Goal: Information Seeking & Learning: Learn about a topic

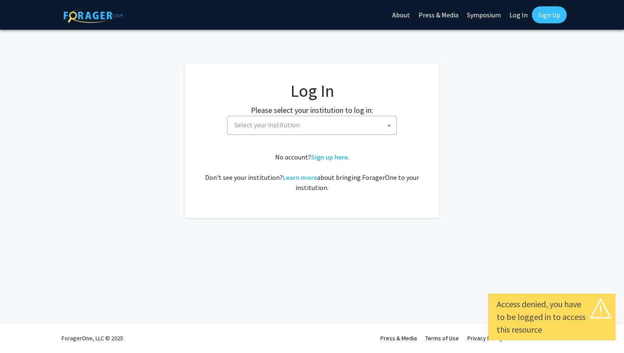
select select
click at [370, 124] on span "Select your institution" at bounding box center [313, 124] width 165 height 17
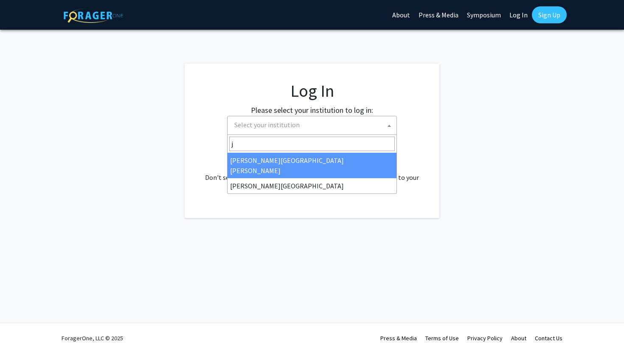
type input "j"
select select "1"
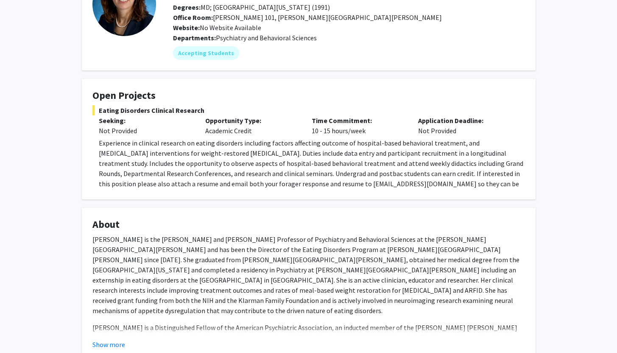
scroll to position [75, 0]
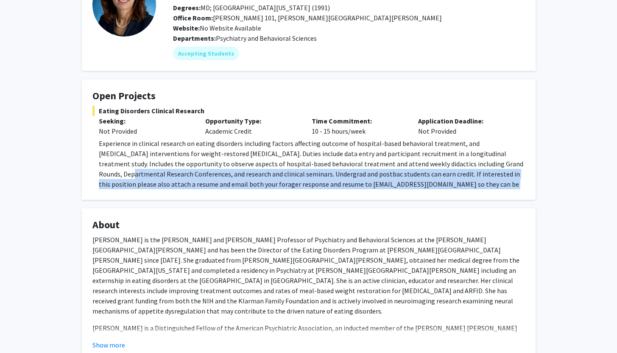
drag, startPoint x: 456, startPoint y: 165, endPoint x: 502, endPoint y: 188, distance: 51.4
click at [503, 187] on p "Experience in clinical research on eating disorders including factors affecting…" at bounding box center [312, 168] width 426 height 61
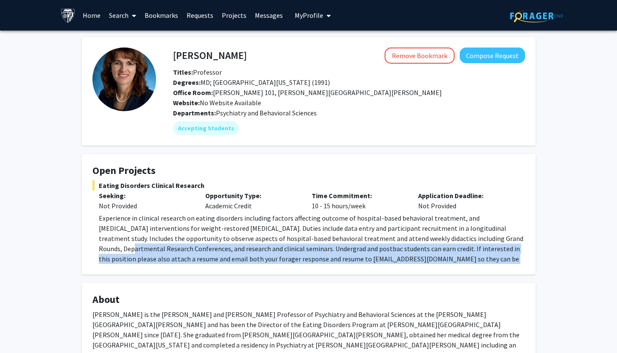
click at [266, 17] on link "Messages" at bounding box center [269, 15] width 36 height 30
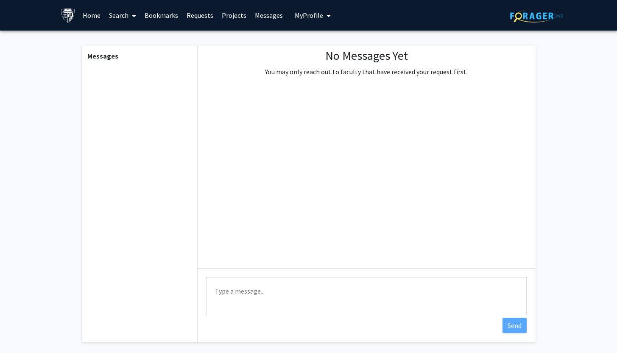
click at [215, 17] on link "Requests" at bounding box center [199, 15] width 35 height 30
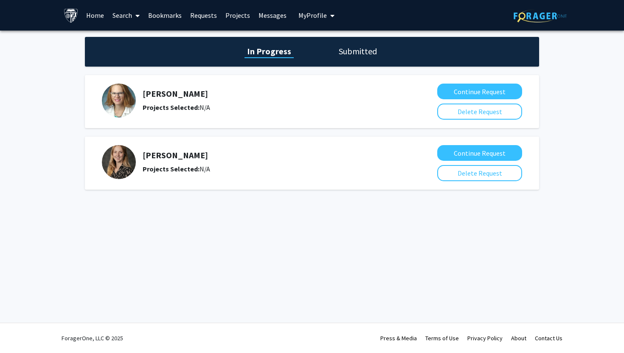
click at [349, 52] on h1 "Submitted" at bounding box center [357, 51] width 43 height 12
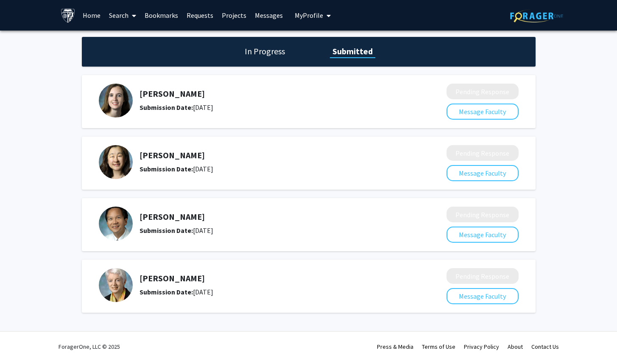
click at [257, 41] on div "In Progress Submitted" at bounding box center [309, 52] width 454 height 30
click at [263, 50] on h1 "In Progress" at bounding box center [264, 51] width 45 height 12
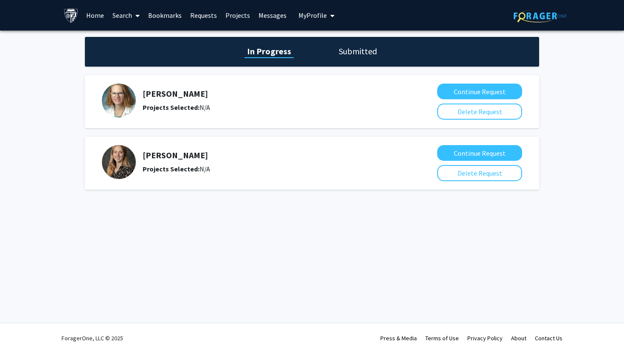
click at [169, 16] on link "Bookmarks" at bounding box center [165, 15] width 42 height 30
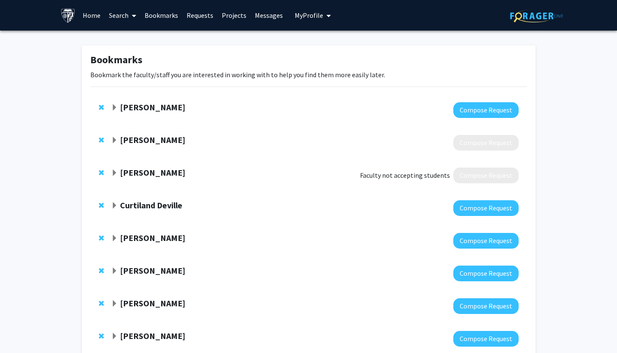
click at [127, 17] on link "Search" at bounding box center [123, 15] width 36 height 30
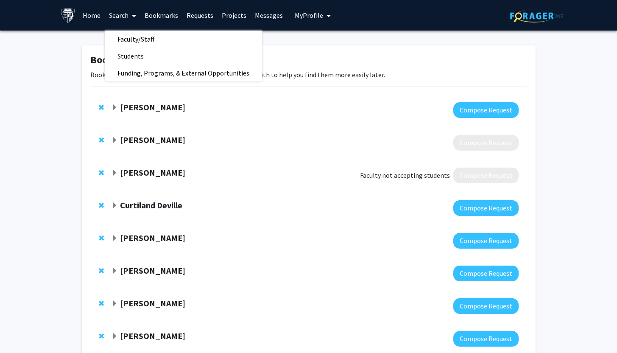
click at [220, 171] on div "[PERSON_NAME]" at bounding box center [202, 173] width 183 height 11
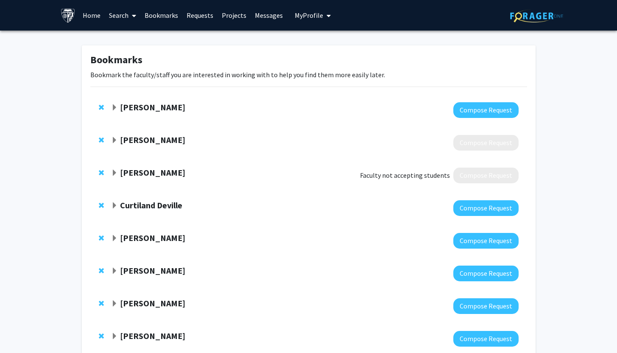
click at [94, 18] on link "Home" at bounding box center [91, 15] width 26 height 30
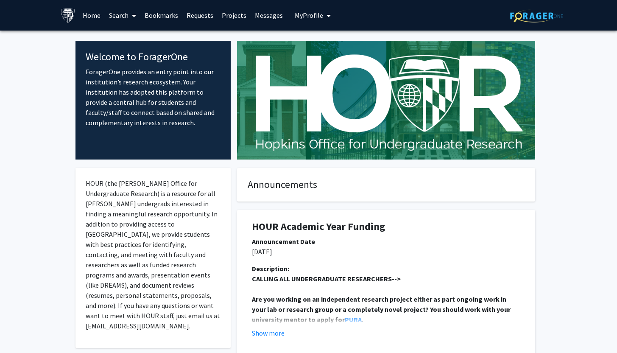
click at [121, 14] on link "Search" at bounding box center [123, 15] width 36 height 30
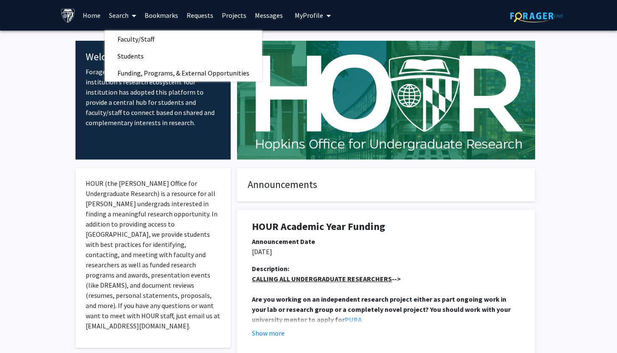
click at [232, 12] on link "Projects" at bounding box center [234, 15] width 33 height 30
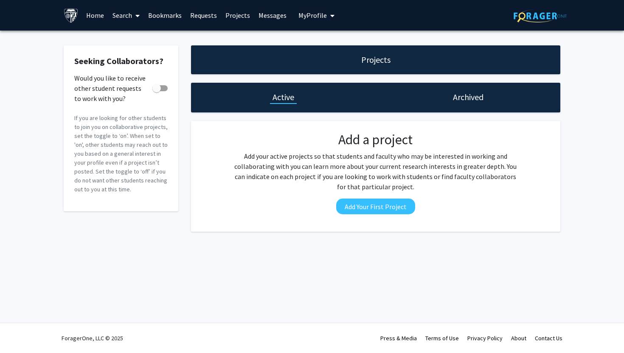
click at [199, 14] on link "Requests" at bounding box center [203, 15] width 35 height 30
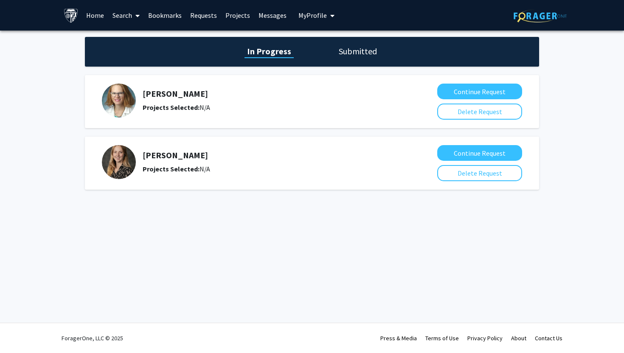
click at [159, 14] on link "Bookmarks" at bounding box center [165, 15] width 42 height 30
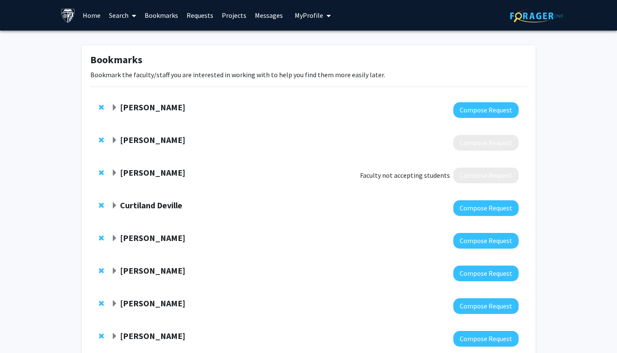
click at [120, 17] on link "Search" at bounding box center [123, 15] width 36 height 30
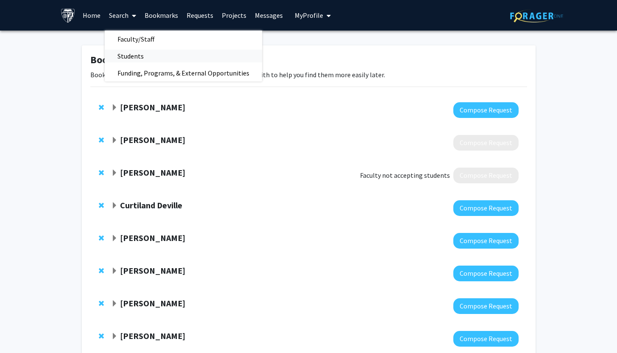
click at [137, 55] on span "Students" at bounding box center [131, 56] width 52 height 17
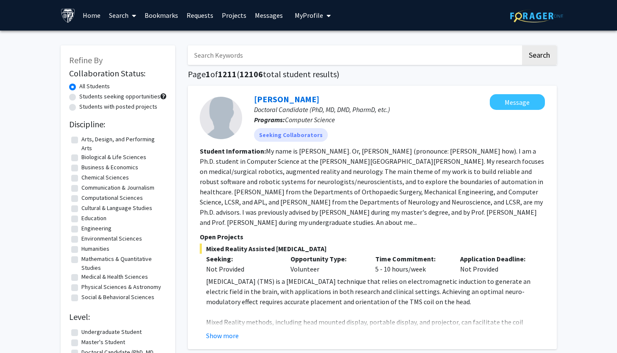
click at [133, 14] on icon at bounding box center [134, 15] width 4 height 7
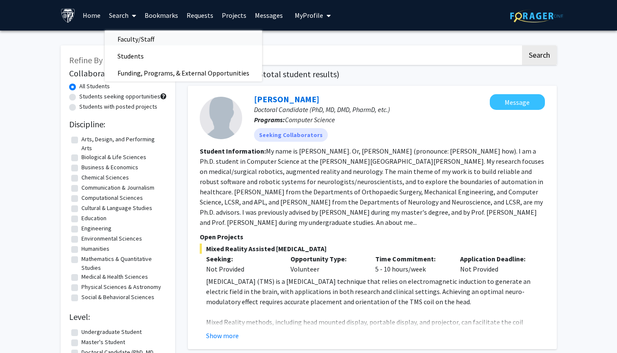
click at [144, 38] on span "Faculty/Staff" at bounding box center [136, 39] width 62 height 17
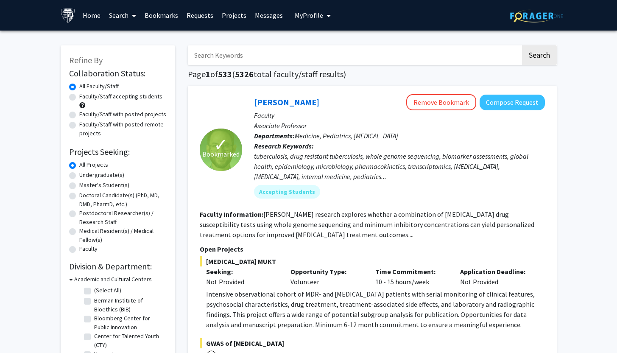
click at [79, 115] on label "Faculty/Staff with posted projects" at bounding box center [122, 114] width 87 height 9
click at [79, 115] on input "Faculty/Staff with posted projects" at bounding box center [82, 113] width 6 height 6
radio input "true"
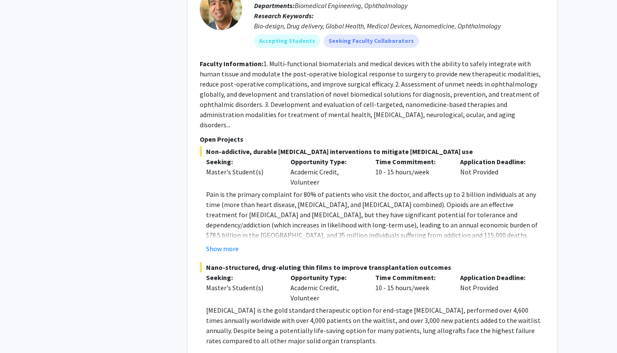
scroll to position [1097, 0]
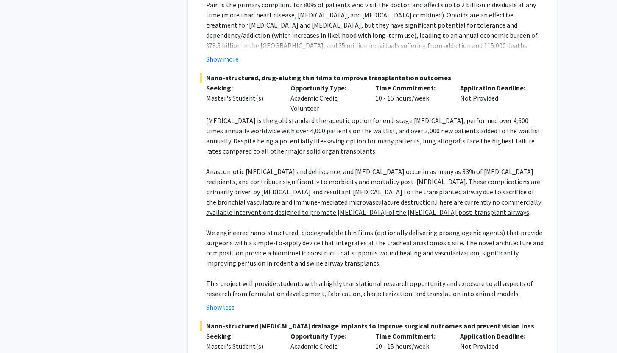
scroll to position [1288, 0]
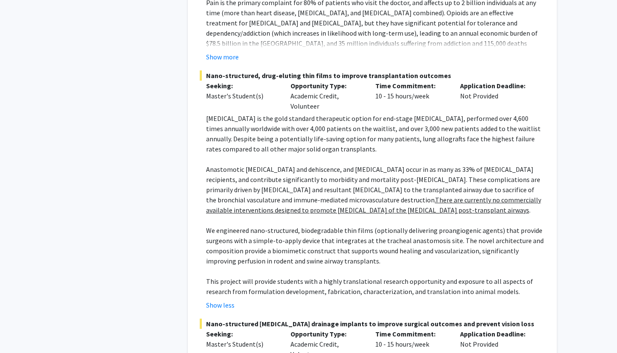
drag, startPoint x: 403, startPoint y: 172, endPoint x: 353, endPoint y: 210, distance: 62.3
click at [353, 210] on div "[MEDICAL_DATA] is the gold standard therapeutic option for end-stage [MEDICAL_D…" at bounding box center [375, 204] width 339 height 183
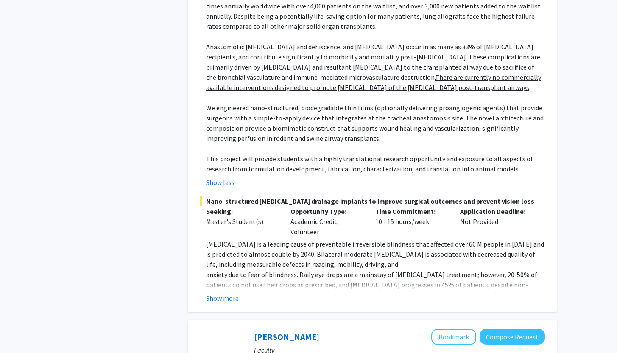
scroll to position [1424, 0]
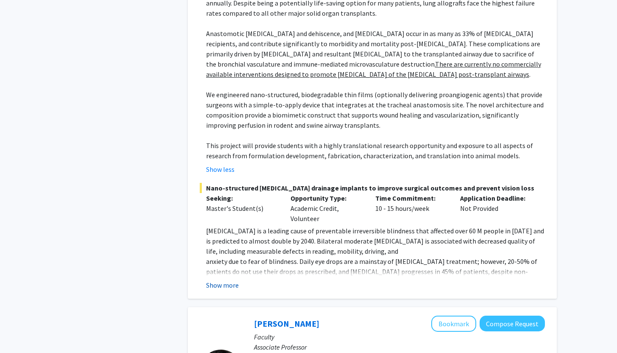
click at [218, 280] on button "Show more" at bounding box center [222, 285] width 33 height 10
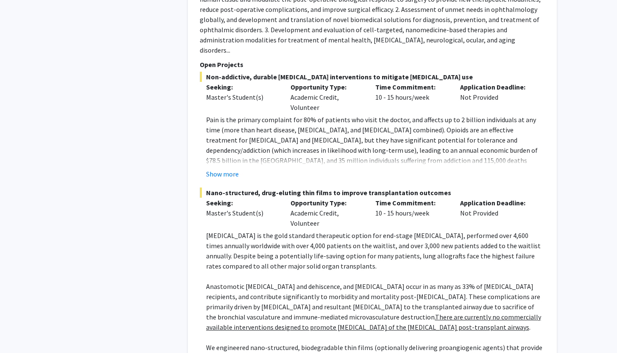
scroll to position [1163, 0]
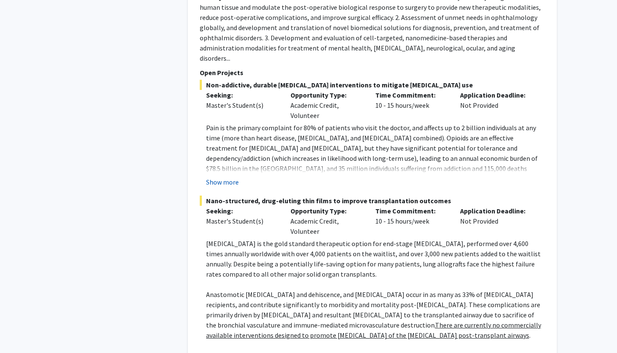
click at [225, 177] on button "Show more" at bounding box center [222, 182] width 33 height 10
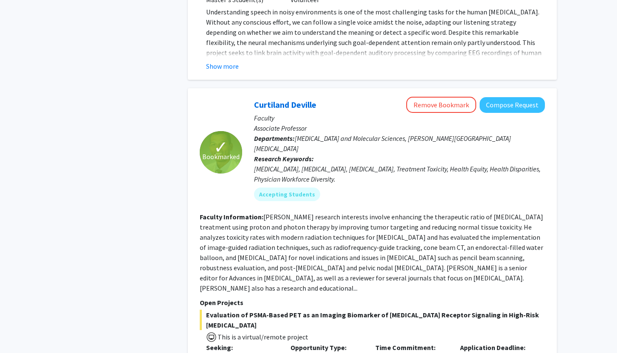
scroll to position [4382, 0]
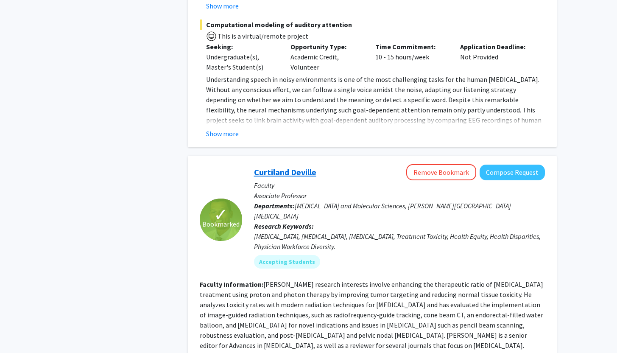
click at [268, 167] on link "Curtiland Deville" at bounding box center [285, 172] width 62 height 11
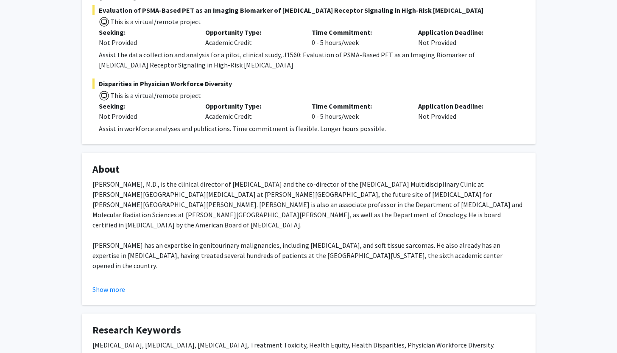
scroll to position [176, 0]
click at [119, 285] on button "Show more" at bounding box center [108, 289] width 33 height 10
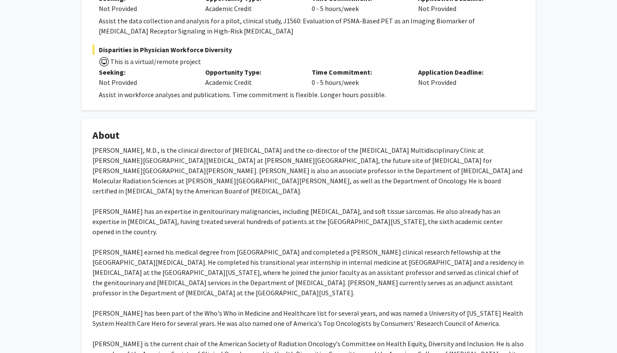
scroll to position [0, 0]
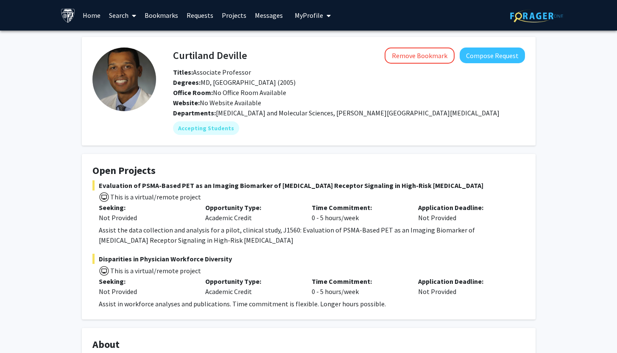
drag, startPoint x: 173, startPoint y: 60, endPoint x: 202, endPoint y: 60, distance: 28.8
click at [202, 60] on h4 "Curtiland Deville" at bounding box center [210, 56] width 74 height 16
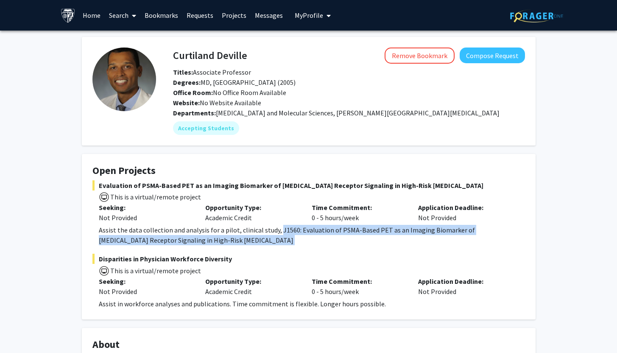
drag, startPoint x: 277, startPoint y: 230, endPoint x: 282, endPoint y: 250, distance: 20.4
click at [282, 250] on fg-project-list "Evaluation of PSMA-Based PET as an Imaging Biomarker of [MEDICAL_DATA] Receptor…" at bounding box center [308, 244] width 433 height 129
copy div "J1560: Evaluation of PSMA-Based PET as an Imaging Biomarker of [MEDICAL_DATA] R…"
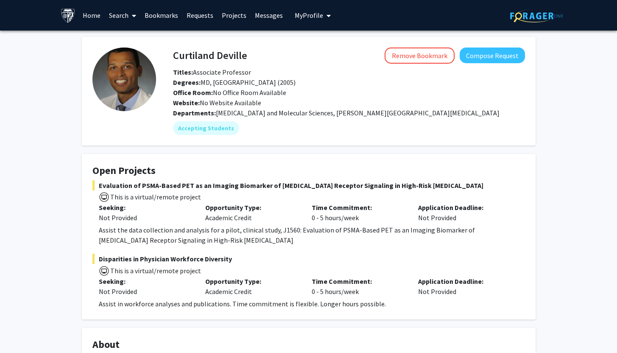
click at [296, 205] on p "Opportunity Type:" at bounding box center [252, 207] width 94 height 10
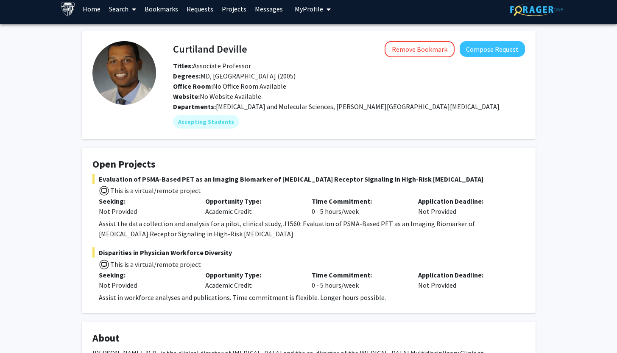
scroll to position [8, 0]
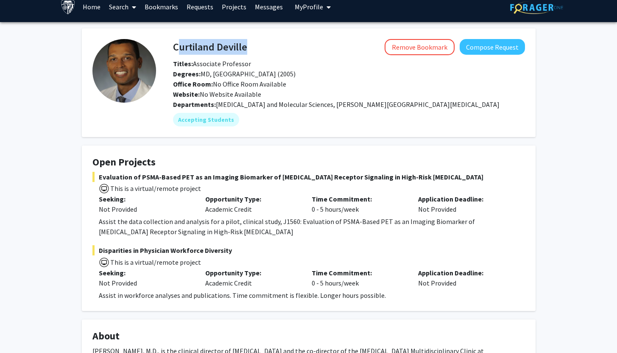
drag, startPoint x: 248, startPoint y: 48, endPoint x: 175, endPoint y: 48, distance: 73.0
click at [175, 48] on div "[PERSON_NAME] Remove Bookmark Compose Request" at bounding box center [349, 47] width 365 height 16
copy h4 "Curtiland Deville"
